Goal: Transaction & Acquisition: Download file/media

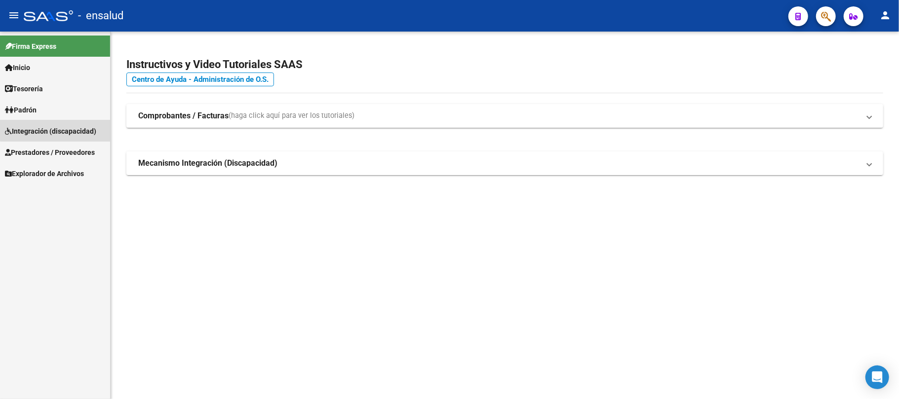
click at [82, 126] on span "Integración (discapacidad)" at bounding box center [50, 131] width 91 height 11
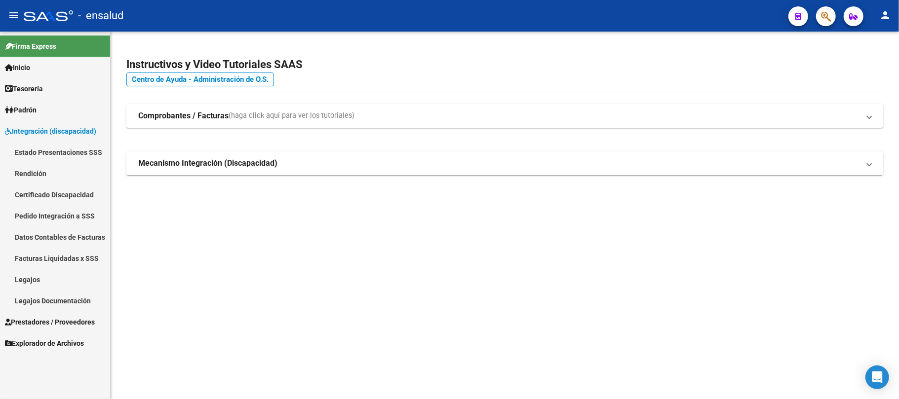
click at [85, 221] on link "Pedido Integración a SSS" at bounding box center [55, 215] width 110 height 21
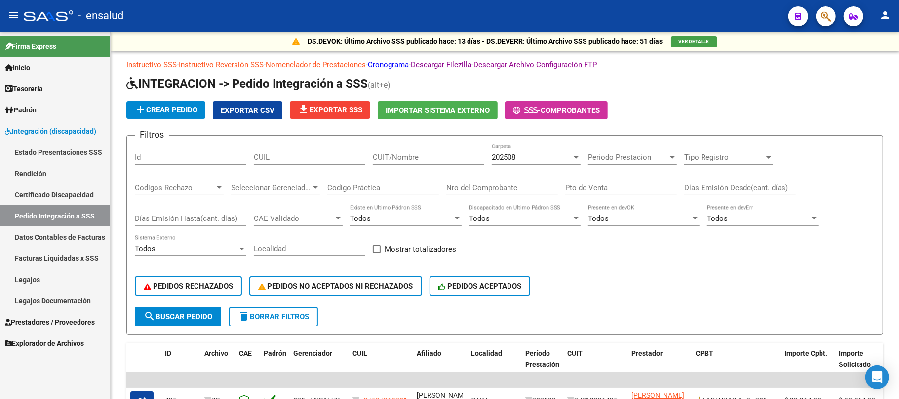
click at [62, 154] on link "Estado Presentaciones SSS" at bounding box center [55, 152] width 110 height 21
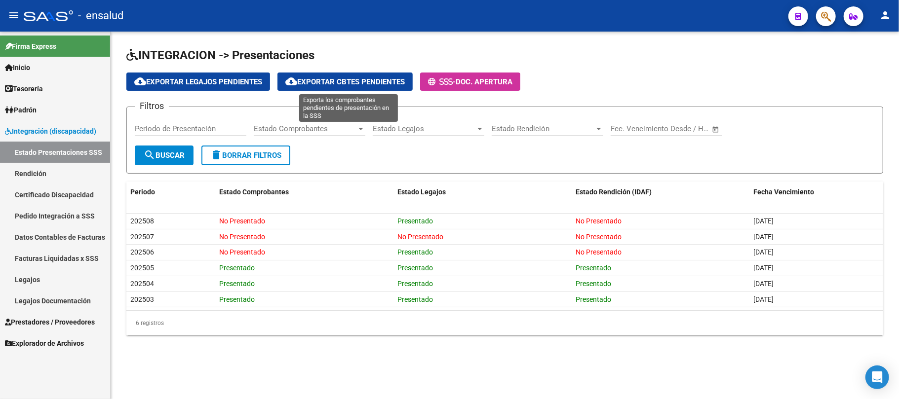
click at [347, 74] on button "cloud_download Exportar Cbtes Pendientes" at bounding box center [344, 82] width 135 height 18
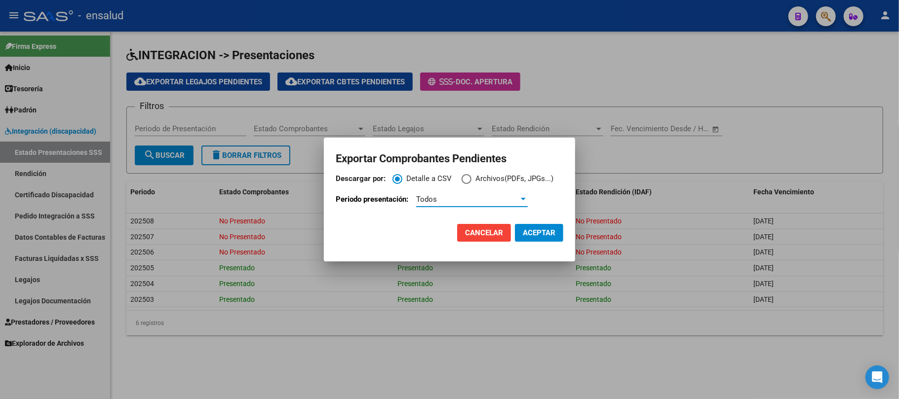
click at [455, 201] on div "Todos" at bounding box center [467, 199] width 103 height 9
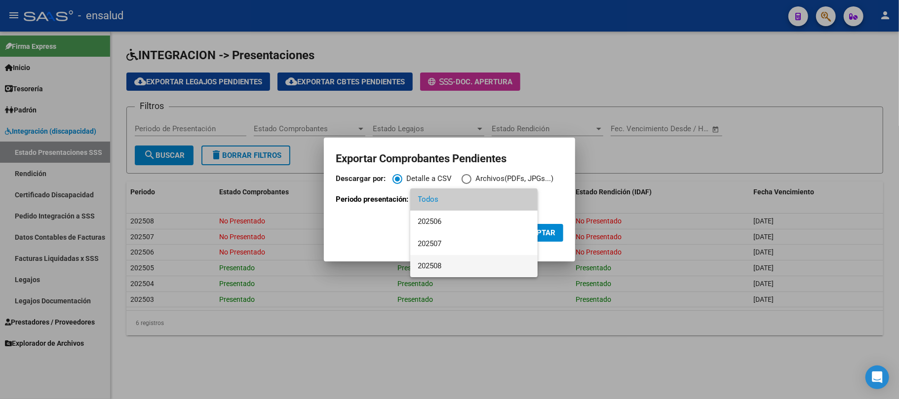
click at [429, 267] on span "202508" at bounding box center [474, 266] width 112 height 22
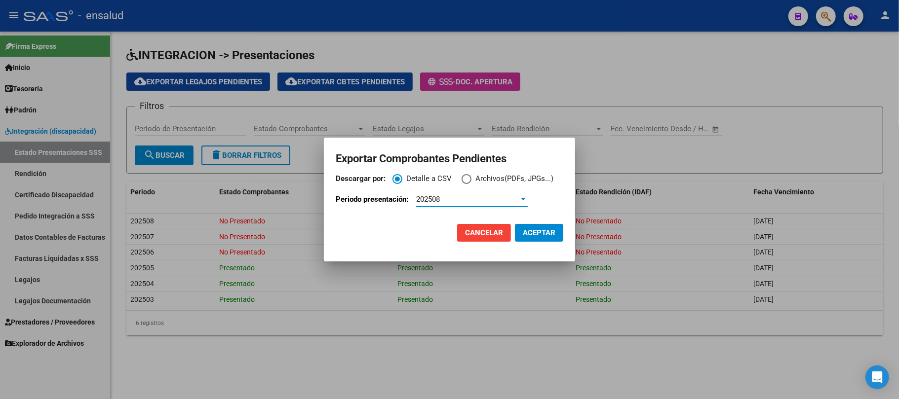
drag, startPoint x: 466, startPoint y: 180, endPoint x: 496, endPoint y: 210, distance: 42.6
click at [466, 180] on span "Descargar por:" at bounding box center [466, 179] width 10 height 10
click at [466, 180] on input "Archivos(PDFs, JPGs...)" at bounding box center [466, 179] width 10 height 10
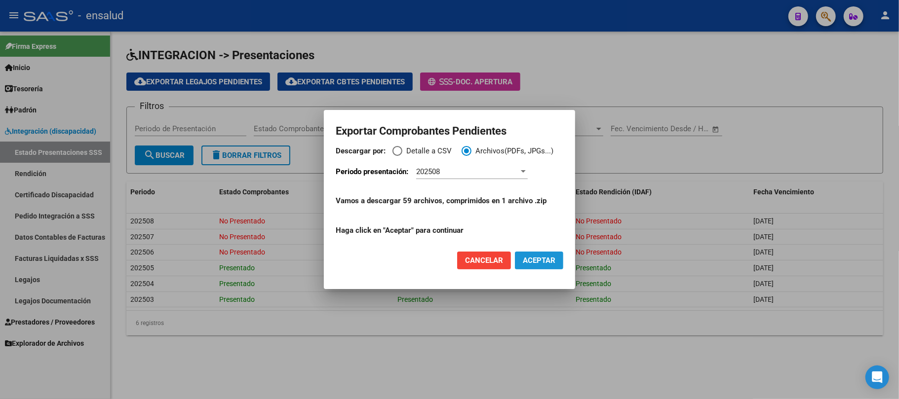
click at [532, 263] on span "ACEPTAR" at bounding box center [539, 260] width 33 height 9
